Goal: Task Accomplishment & Management: Complete application form

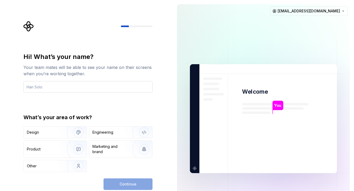
click at [54, 87] on input "text" at bounding box center [87, 87] width 129 height 12
drag, startPoint x: 52, startPoint y: 87, endPoint x: 82, endPoint y: 87, distance: 30.0
click at [82, 87] on input "RAHULREDDYKOTHA" at bounding box center [87, 87] width 129 height 12
click at [27, 87] on input "RAHULREDDY" at bounding box center [87, 87] width 129 height 12
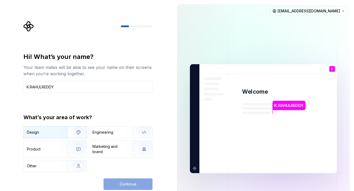
type input "K.RAHULREDDY"
click at [54, 134] on div "Design" at bounding box center [43, 132] width 33 height 5
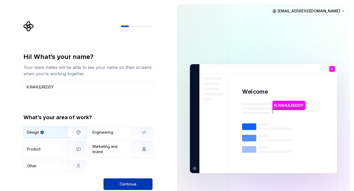
click at [137, 185] on button "Continue" at bounding box center [127, 184] width 49 height 12
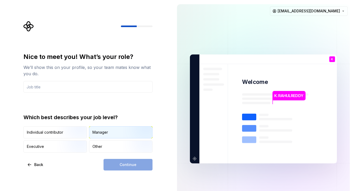
click at [100, 134] on div "Manager" at bounding box center [100, 132] width 16 height 5
click at [107, 147] on div "Other" at bounding box center [120, 147] width 63 height 12
click at [107, 130] on div "Manager" at bounding box center [100, 132] width 16 height 5
click at [58, 144] on img "button" at bounding box center [74, 153] width 34 height 35
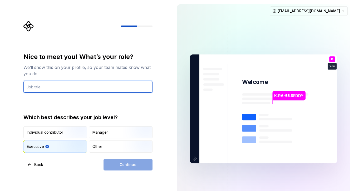
click at [92, 89] on input "text" at bounding box center [87, 87] width 129 height 12
type input "c"
type input "CEO"
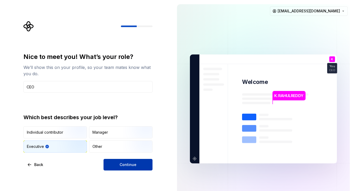
click at [135, 165] on span "Continue" at bounding box center [127, 164] width 17 height 5
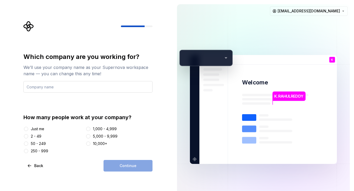
click at [75, 87] on input "text" at bounding box center [87, 87] width 129 height 12
type input "KTEM"
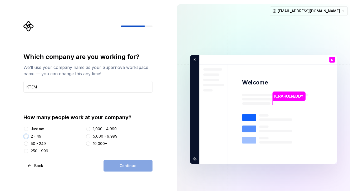
click at [26, 136] on button "2 - 49" at bounding box center [26, 136] width 4 height 4
click at [127, 168] on span "Continue" at bounding box center [127, 165] width 17 height 5
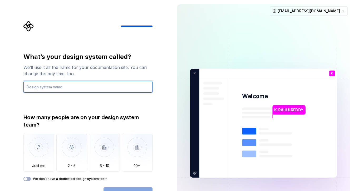
click at [59, 87] on input "text" at bounding box center [87, 87] width 129 height 12
type input "E"
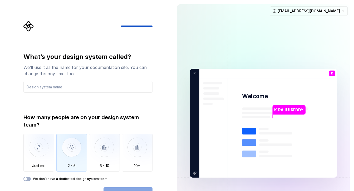
click at [74, 147] on img "button" at bounding box center [71, 151] width 31 height 35
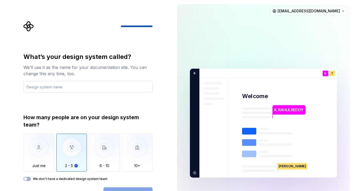
click at [71, 88] on input "text" at bounding box center [87, 87] width 129 height 12
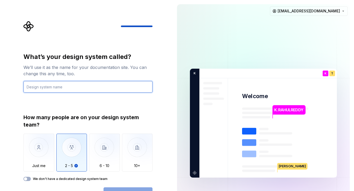
click at [57, 86] on input "text" at bounding box center [87, 87] width 129 height 12
type input "R"
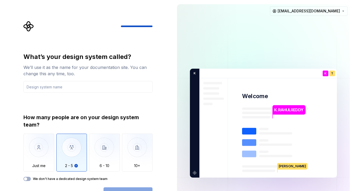
click at [142, 189] on div "Open Supernova" at bounding box center [127, 193] width 49 height 12
click at [66, 86] on input "text" at bounding box center [87, 87] width 129 height 12
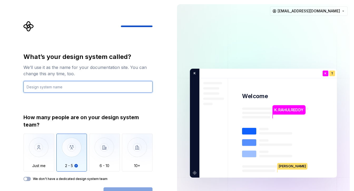
click at [94, 87] on input "text" at bounding box center [87, 87] width 129 height 12
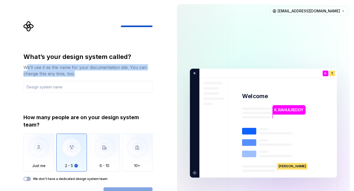
drag, startPoint x: 28, startPoint y: 68, endPoint x: 105, endPoint y: 77, distance: 77.7
click at [105, 77] on div "What’s your design system called? We’ll use it as the name for your documentati…" at bounding box center [87, 73] width 129 height 40
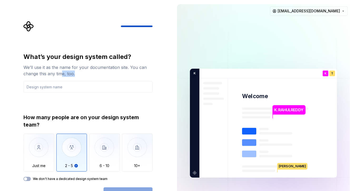
drag, startPoint x: 62, startPoint y: 72, endPoint x: 77, endPoint y: 74, distance: 14.6
click at [77, 74] on div "We’ll use it as the name for your documentation site. You can change this any t…" at bounding box center [87, 70] width 129 height 13
click at [63, 89] on input "text" at bounding box center [87, 87] width 129 height 12
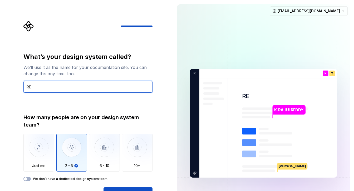
type input "R"
type input "D"
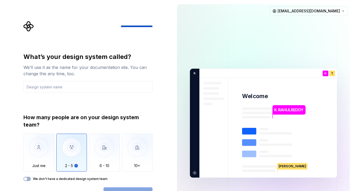
click at [31, 179] on div "We don't have a dedicated design system team" at bounding box center [87, 179] width 129 height 4
click at [29, 178] on button "We don't have a dedicated design system team" at bounding box center [26, 179] width 7 height 4
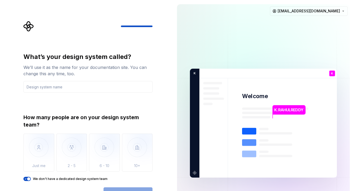
click at [24, 179] on icon "button" at bounding box center [25, 178] width 4 height 3
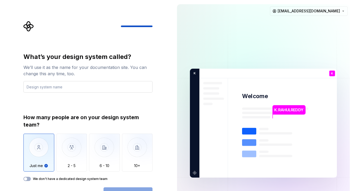
click at [82, 89] on input "text" at bounding box center [87, 87] width 129 height 12
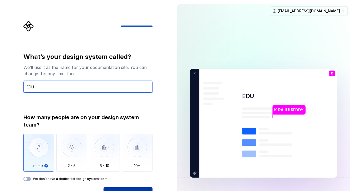
type input "EDU"
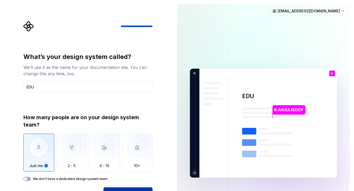
click at [127, 188] on button "Open Supernova" at bounding box center [127, 193] width 49 height 12
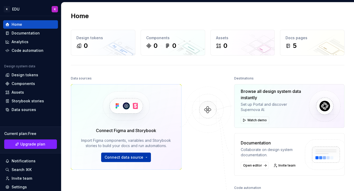
click at [139, 156] on span "Connect data source" at bounding box center [123, 157] width 39 height 5
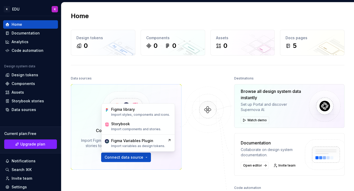
click at [83, 102] on div "Connect Figma and Storybook Import Figma components, variables and Storybook st…" at bounding box center [126, 127] width 111 height 86
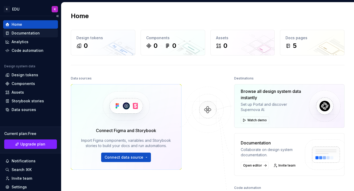
click at [36, 32] on div "Documentation" at bounding box center [26, 33] width 28 height 5
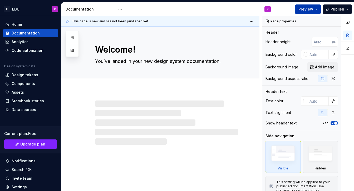
click at [318, 11] on button "Preview" at bounding box center [308, 8] width 26 height 9
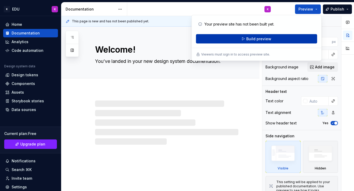
click at [263, 41] on span "Build preview" at bounding box center [258, 38] width 25 height 5
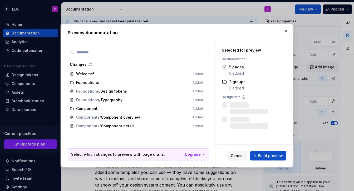
click at [77, 76] on span "Welcome! Added" at bounding box center [136, 74] width 137 height 9
click at [267, 156] on span "Build preview" at bounding box center [270, 155] width 25 height 5
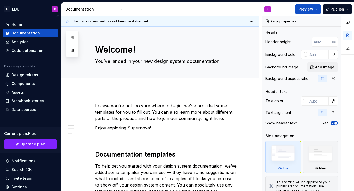
type textarea "*"
click at [27, 41] on div "Analytics" at bounding box center [20, 41] width 17 height 5
